Goal: Check status: Check status

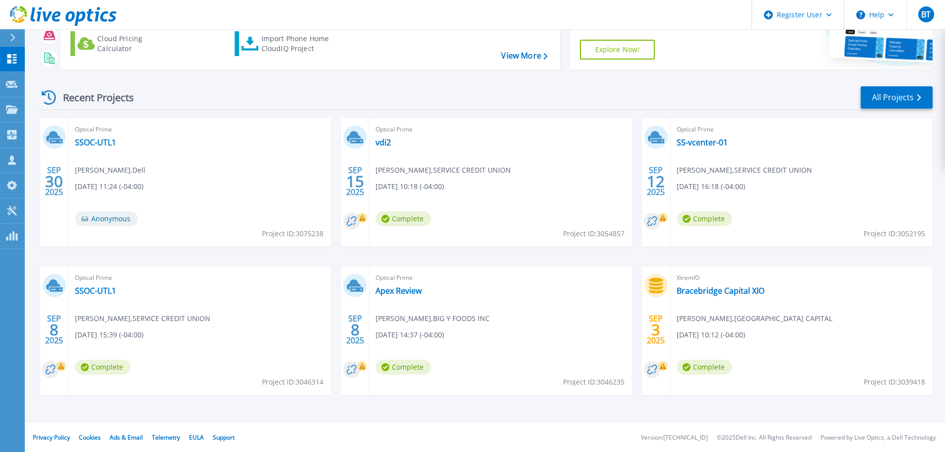
scroll to position [98, 0]
click at [398, 294] on link "Apex Review" at bounding box center [399, 290] width 46 height 10
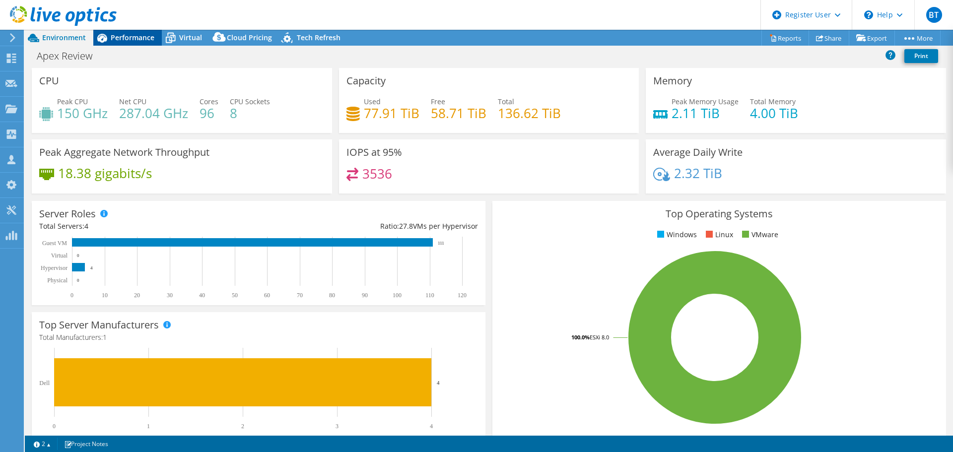
click at [130, 37] on span "Performance" at bounding box center [133, 37] width 44 height 9
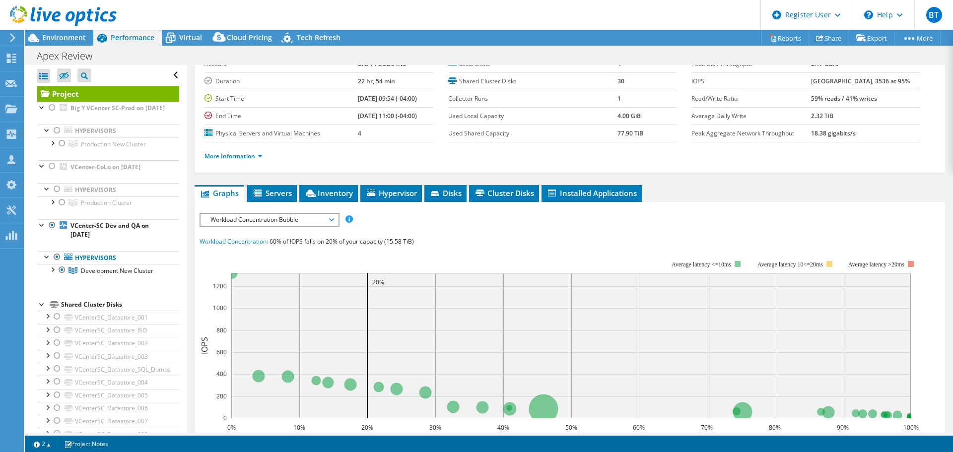
scroll to position [99, 0]
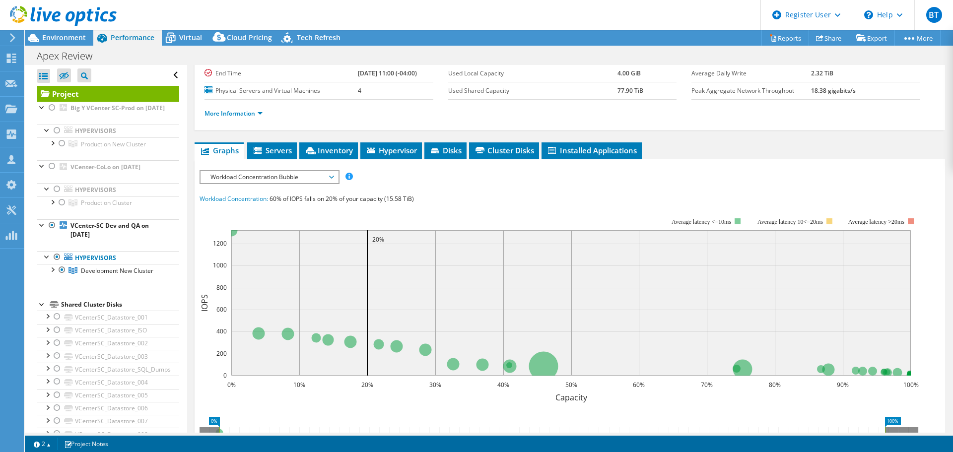
click at [256, 183] on span "Workload Concentration Bubble" at bounding box center [269, 177] width 128 height 12
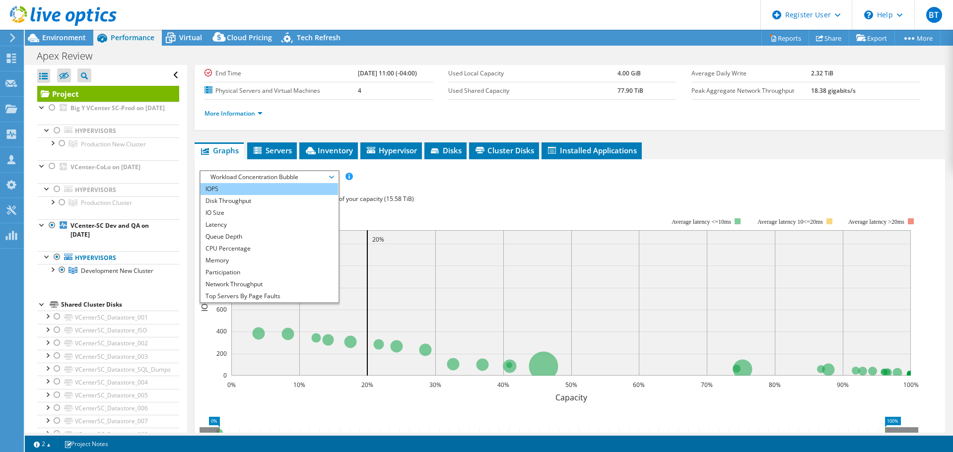
click at [217, 190] on li "IOPS" at bounding box center [268, 189] width 137 height 12
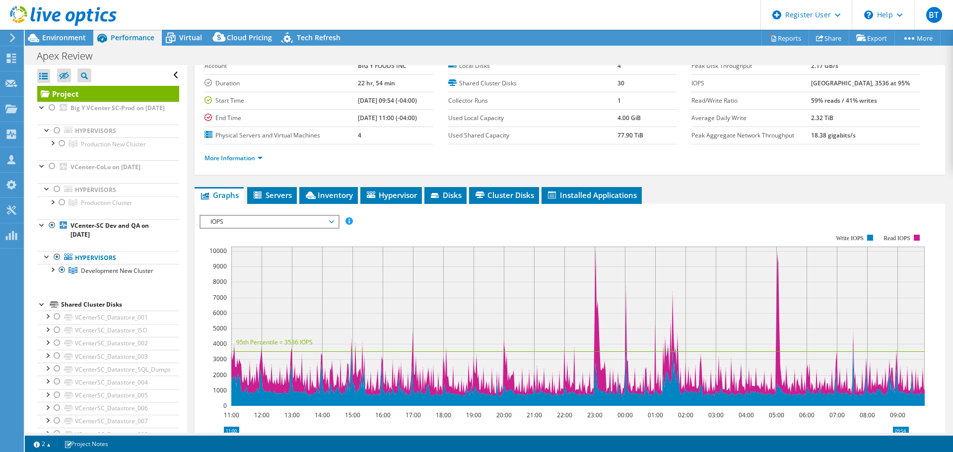
scroll to position [0, 0]
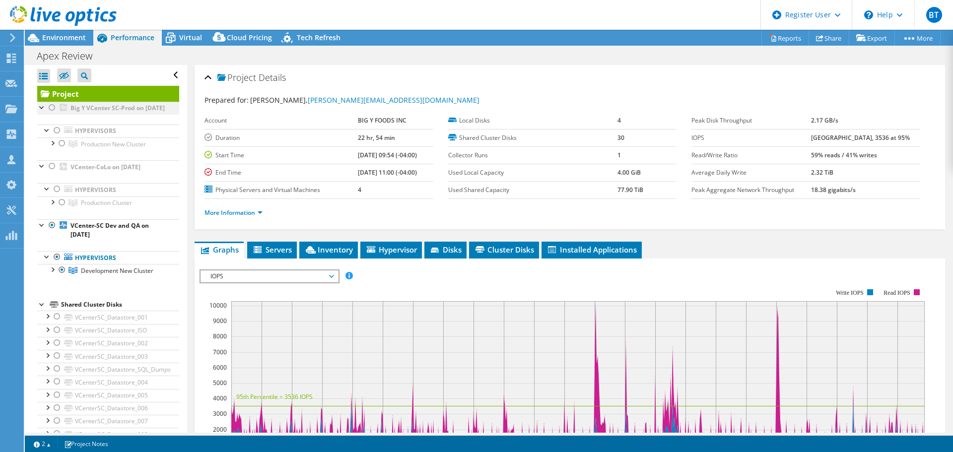
click at [49, 110] on div at bounding box center [52, 108] width 10 height 12
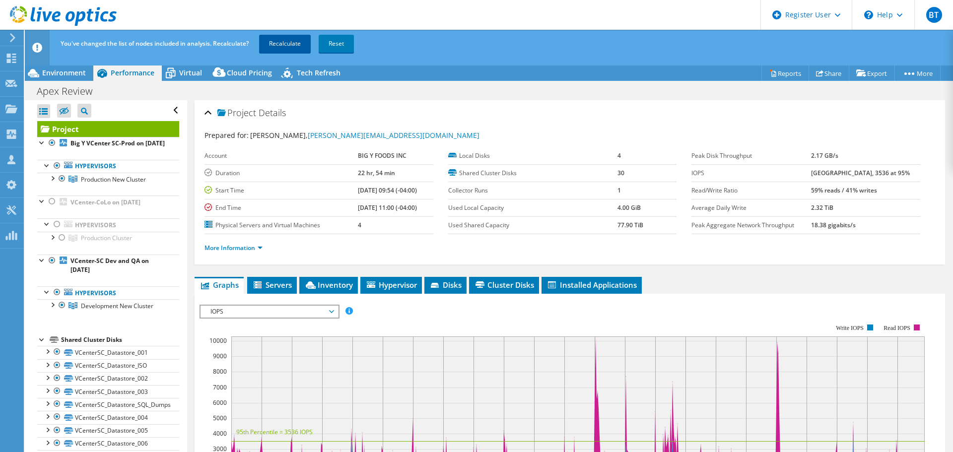
click at [270, 43] on link "Recalculate" at bounding box center [285, 44] width 52 height 18
click at [241, 244] on link "More Information" at bounding box center [233, 248] width 58 height 8
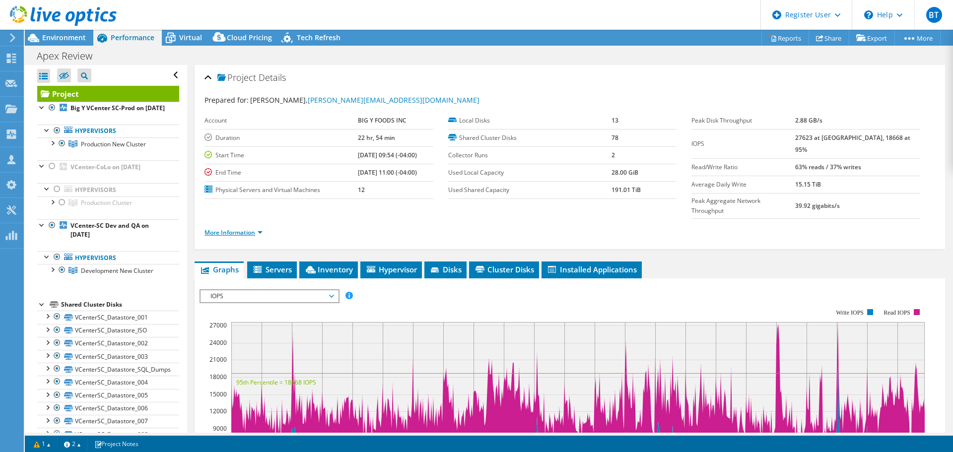
click at [241, 228] on link "More Information" at bounding box center [233, 232] width 58 height 8
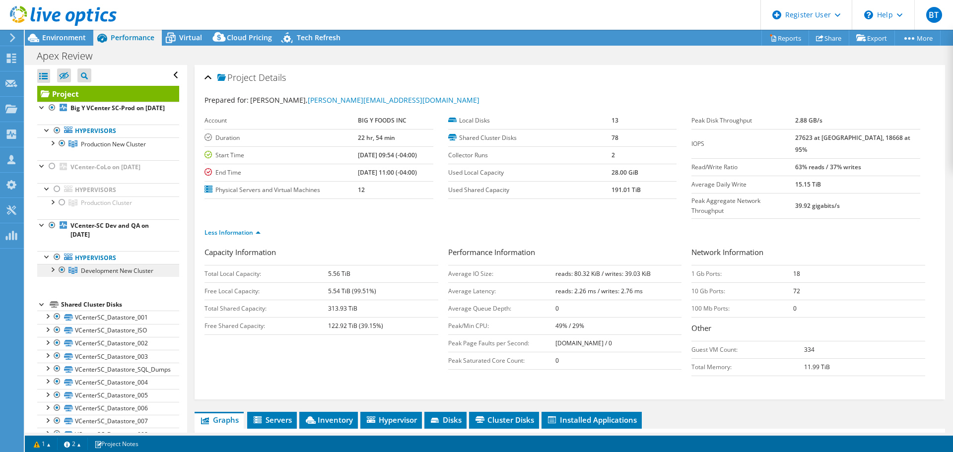
click at [126, 275] on span "Development New Cluster" at bounding box center [117, 270] width 72 height 8
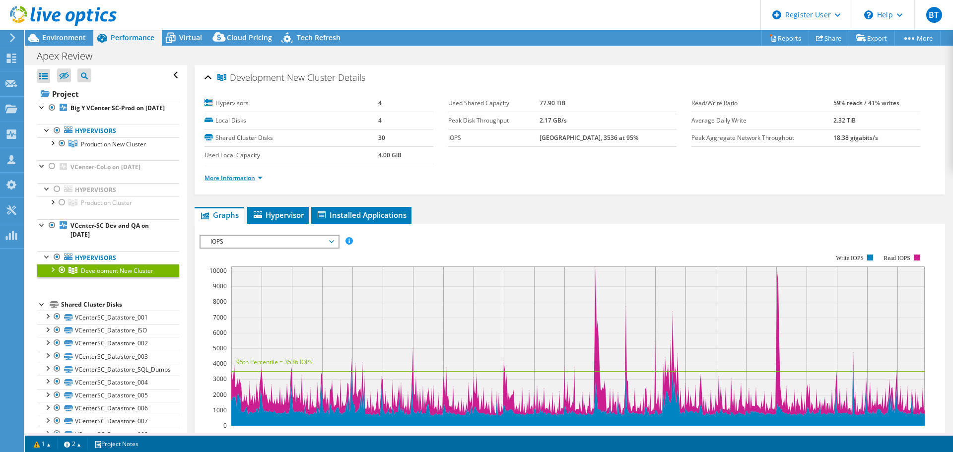
click at [243, 178] on link "More Information" at bounding box center [233, 178] width 58 height 8
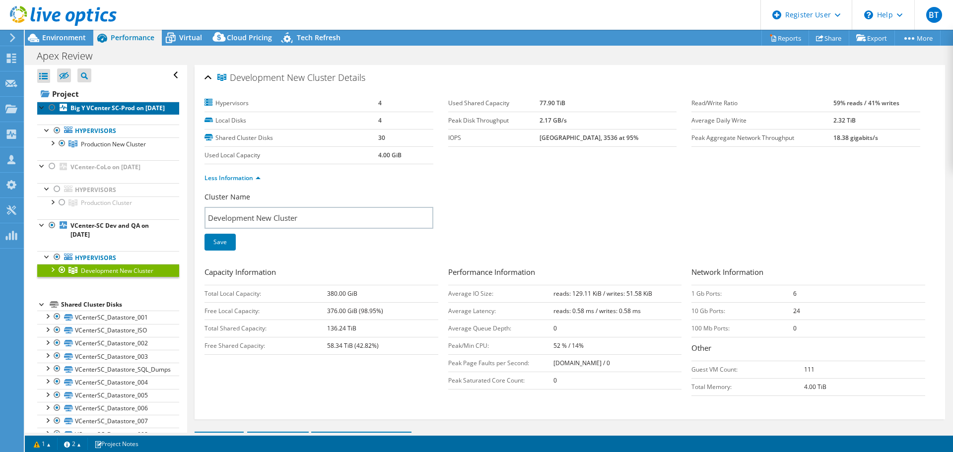
click at [114, 109] on b "Big Y VCenter SC-Prod on [DATE]" at bounding box center [117, 108] width 94 height 8
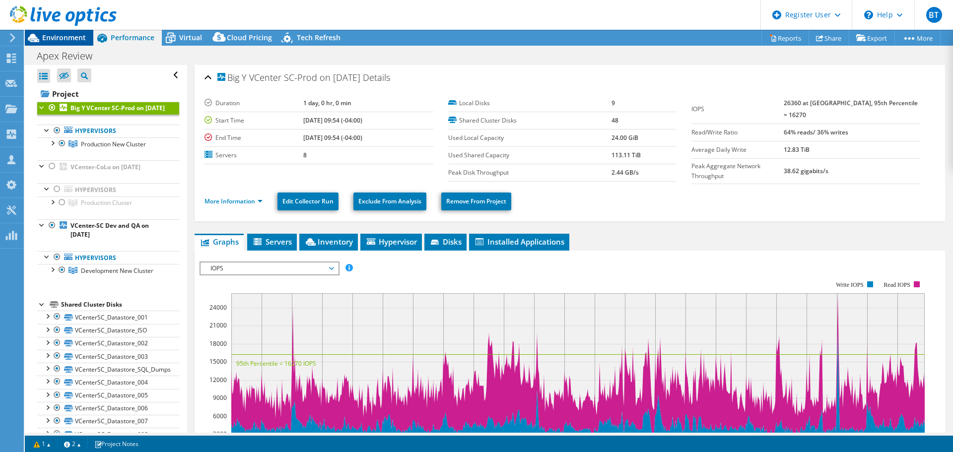
click at [54, 40] on span "Environment" at bounding box center [64, 37] width 44 height 9
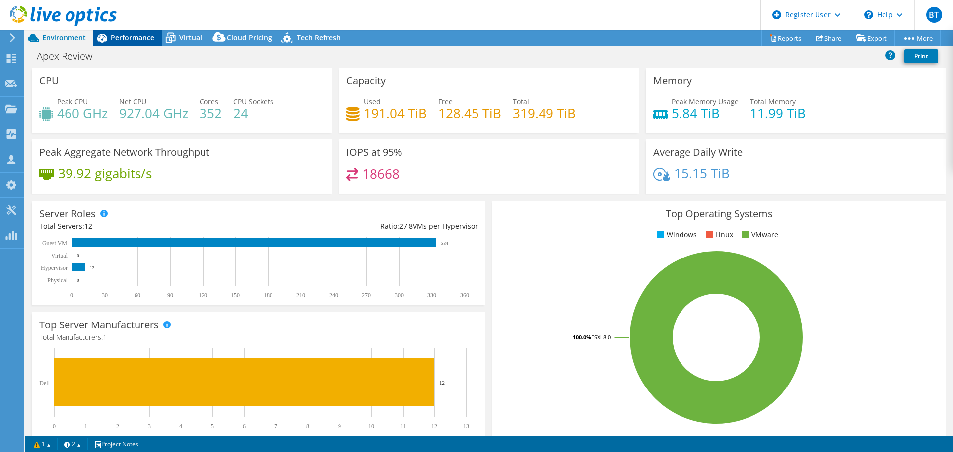
click at [139, 35] on span "Performance" at bounding box center [133, 37] width 44 height 9
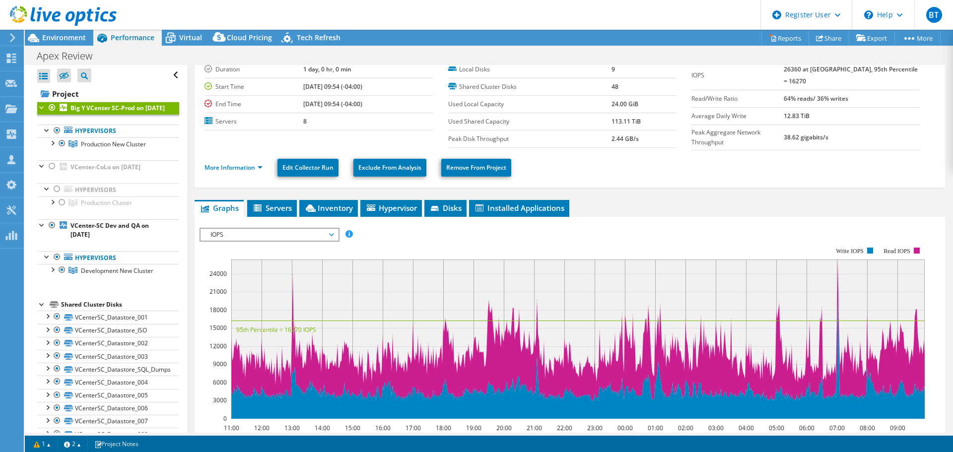
scroll to position [50, 0]
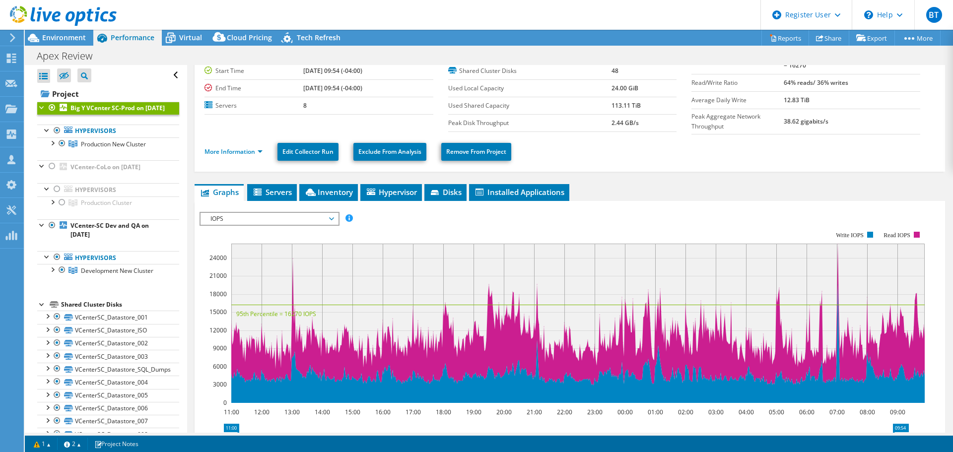
click at [51, 32] on div at bounding box center [58, 16] width 117 height 33
click at [59, 37] on span "Environment" at bounding box center [64, 37] width 44 height 9
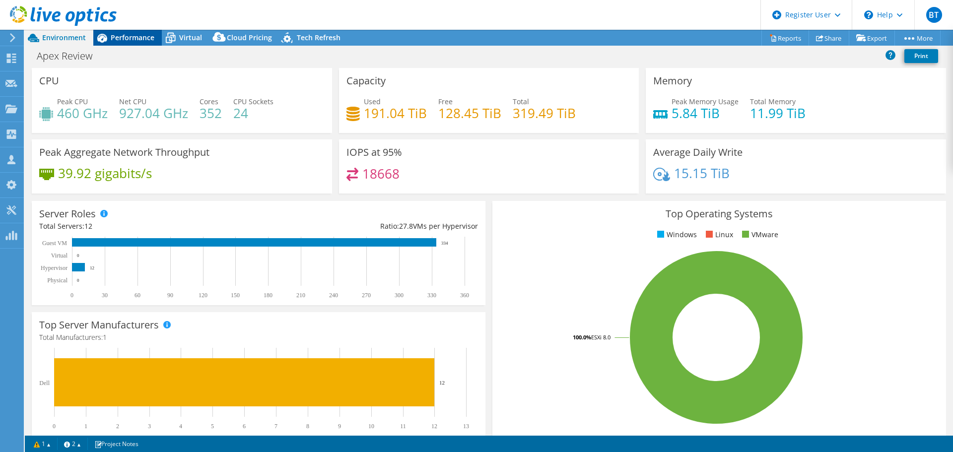
click at [124, 41] on span "Performance" at bounding box center [133, 37] width 44 height 9
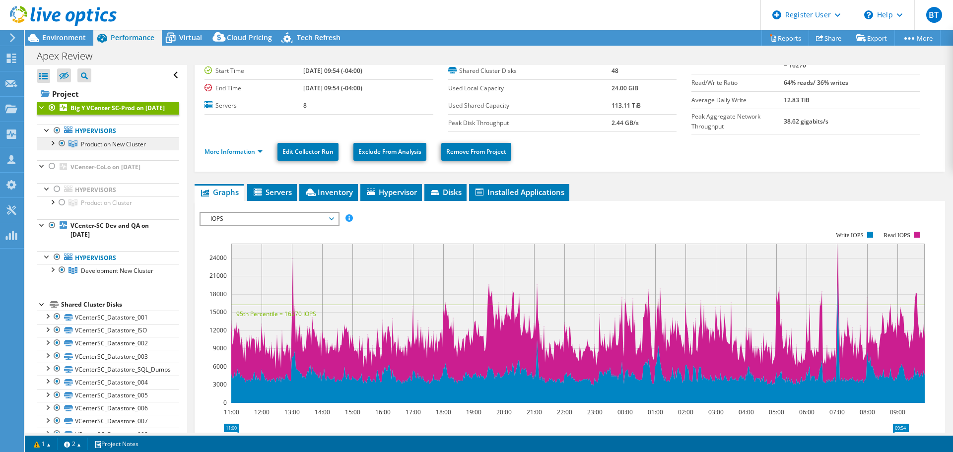
click at [109, 148] on span "Production New Cluster" at bounding box center [113, 144] width 65 height 8
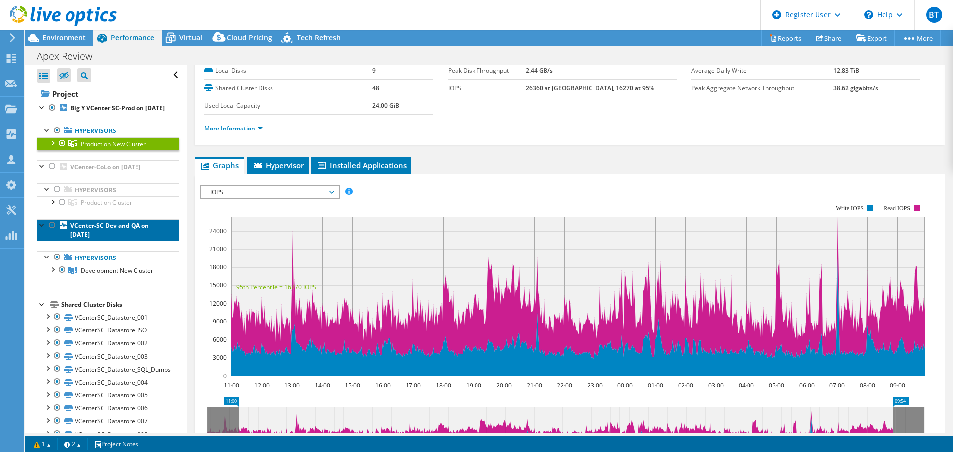
click at [107, 237] on b "VCenter-SC Dev and QA on [DATE]" at bounding box center [109, 229] width 78 height 17
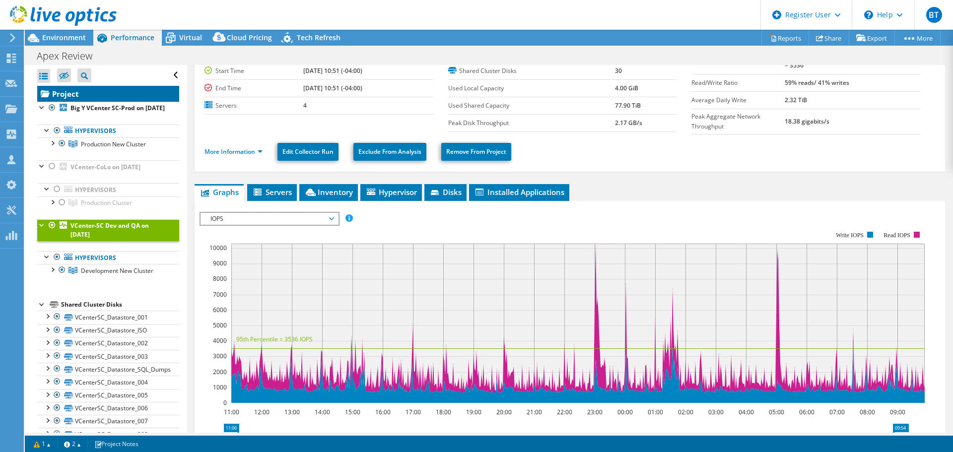
click at [108, 97] on link "Project" at bounding box center [108, 94] width 142 height 16
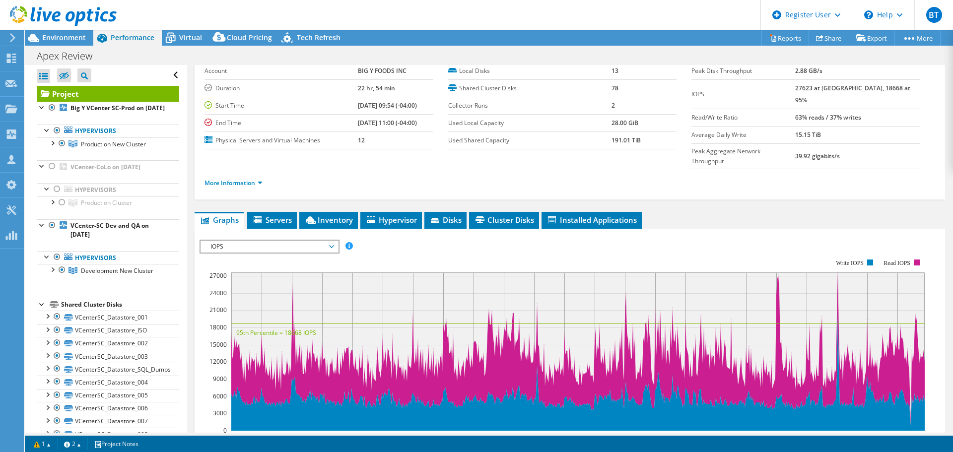
scroll to position [0, 0]
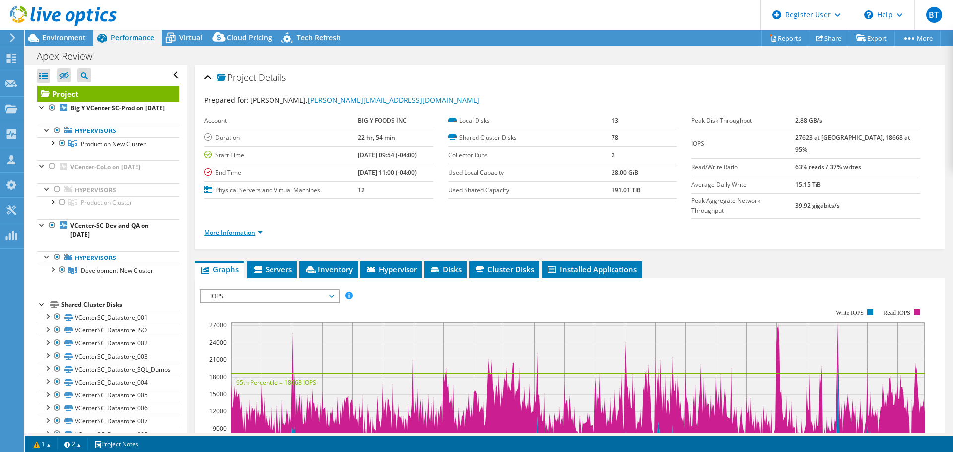
click at [234, 228] on link "More Information" at bounding box center [233, 232] width 58 height 8
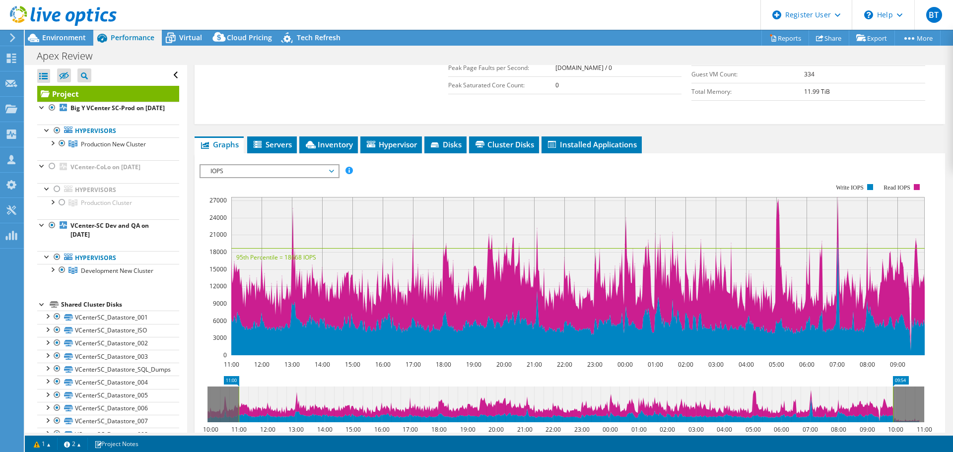
scroll to position [248, 0]
